Goal: Task Accomplishment & Management: Use online tool/utility

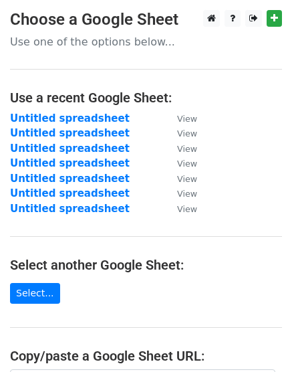
click at [96, 314] on main "Choose a Google Sheet Use one of the options below... Use a recent Google Sheet…" at bounding box center [146, 263] width 292 height 506
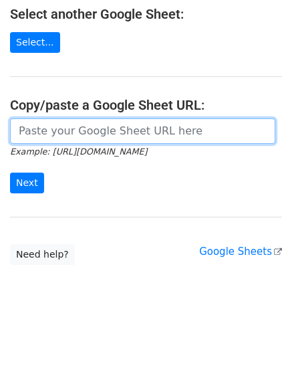
click at [68, 136] on input "url" at bounding box center [143, 130] width 266 height 25
paste input "https://docs.google.com/spreadsheets/d/18F8yFiPyOaRkyeExb0PQ8h4qgkU64geu8c5Jf0x…"
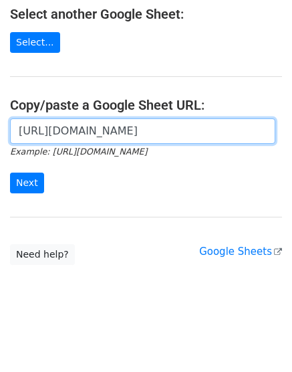
scroll to position [0, 286]
type input "https://docs.google.com/spreadsheets/d/18F8yFiPyOaRkyeExb0PQ8h4qgkU64geu8c5Jf0x…"
click at [10, 173] on input "Next" at bounding box center [27, 183] width 34 height 21
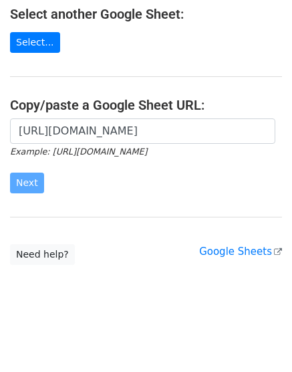
scroll to position [0, 0]
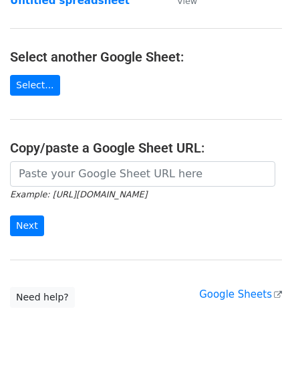
scroll to position [211, 0]
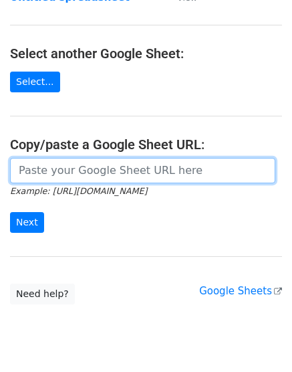
click at [70, 167] on input "url" at bounding box center [143, 170] width 266 height 25
paste input "[URL][DOMAIN_NAME]"
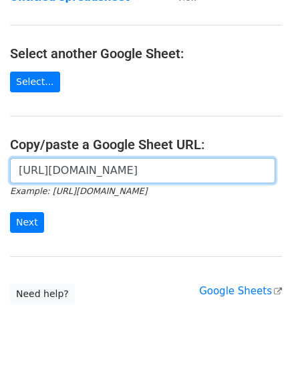
scroll to position [0, 286]
type input "[URL][DOMAIN_NAME]"
click at [10, 212] on input "Next" at bounding box center [27, 222] width 34 height 21
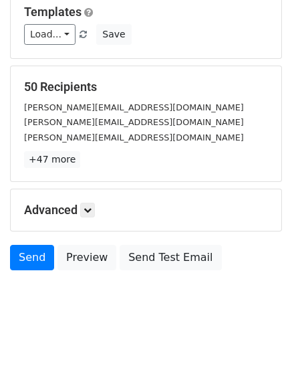
scroll to position [148, 0]
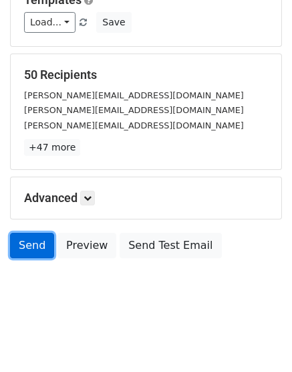
click at [29, 248] on link "Send" at bounding box center [32, 245] width 44 height 25
